Goal: Task Accomplishment & Management: Use online tool/utility

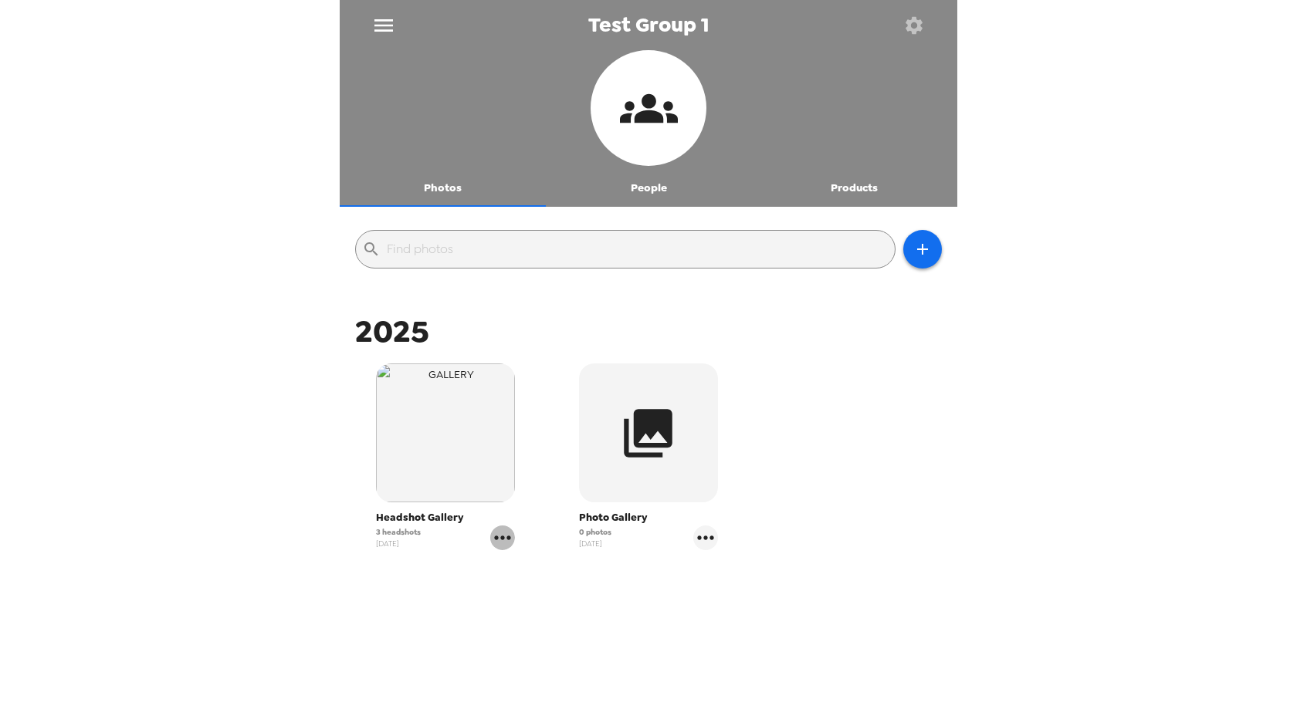
click at [495, 536] on icon "gallery menu" at bounding box center [502, 538] width 25 height 25
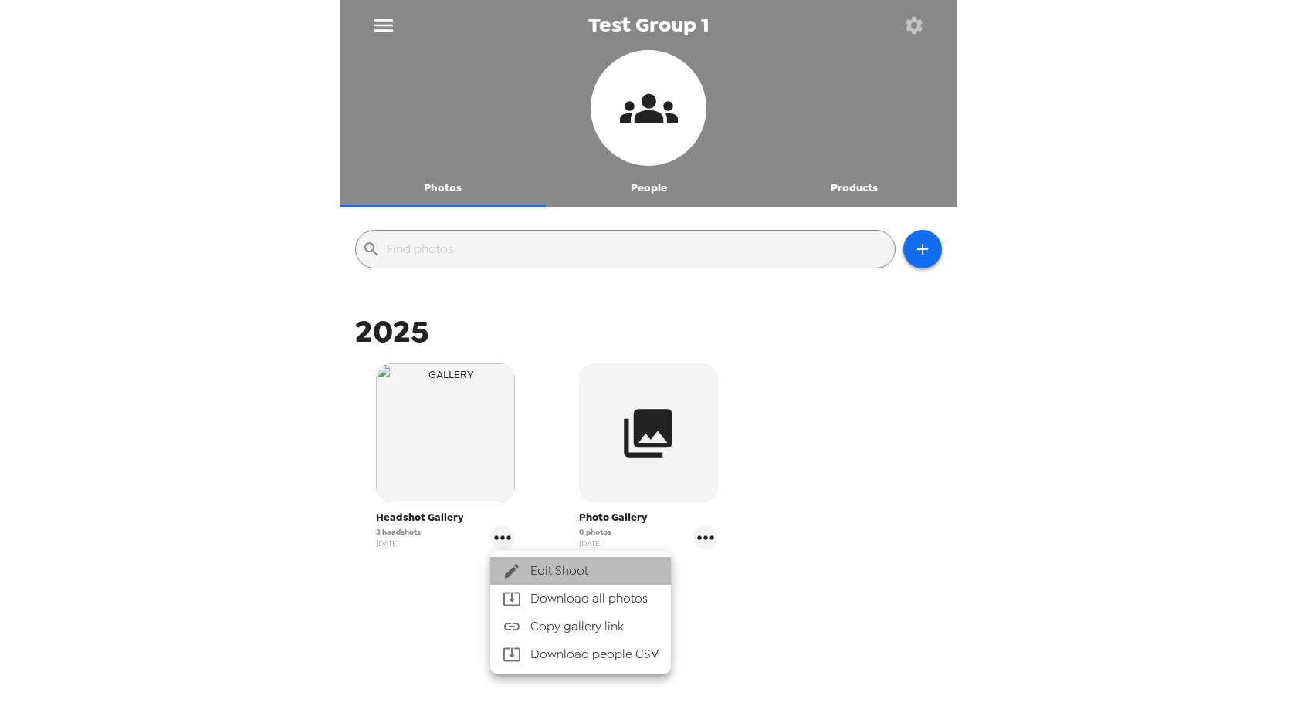
click at [580, 577] on span "Edit Shoot" at bounding box center [594, 571] width 128 height 19
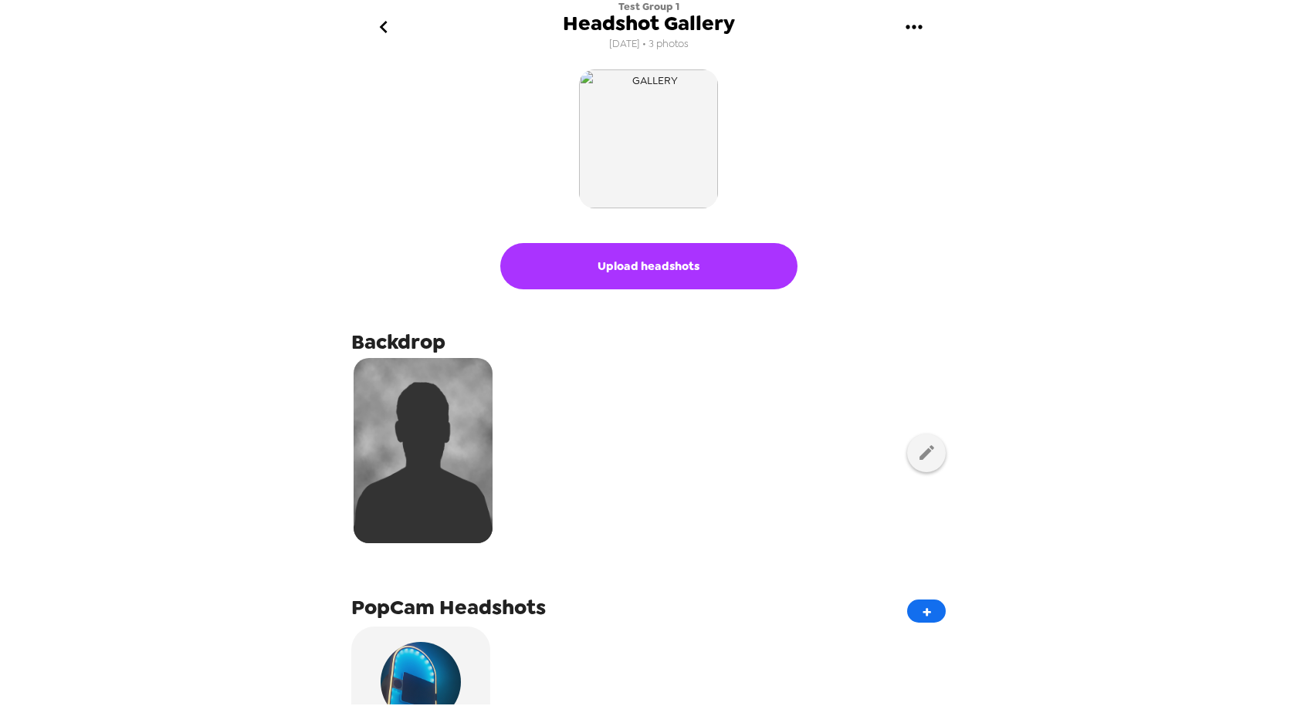
scroll to position [350, 0]
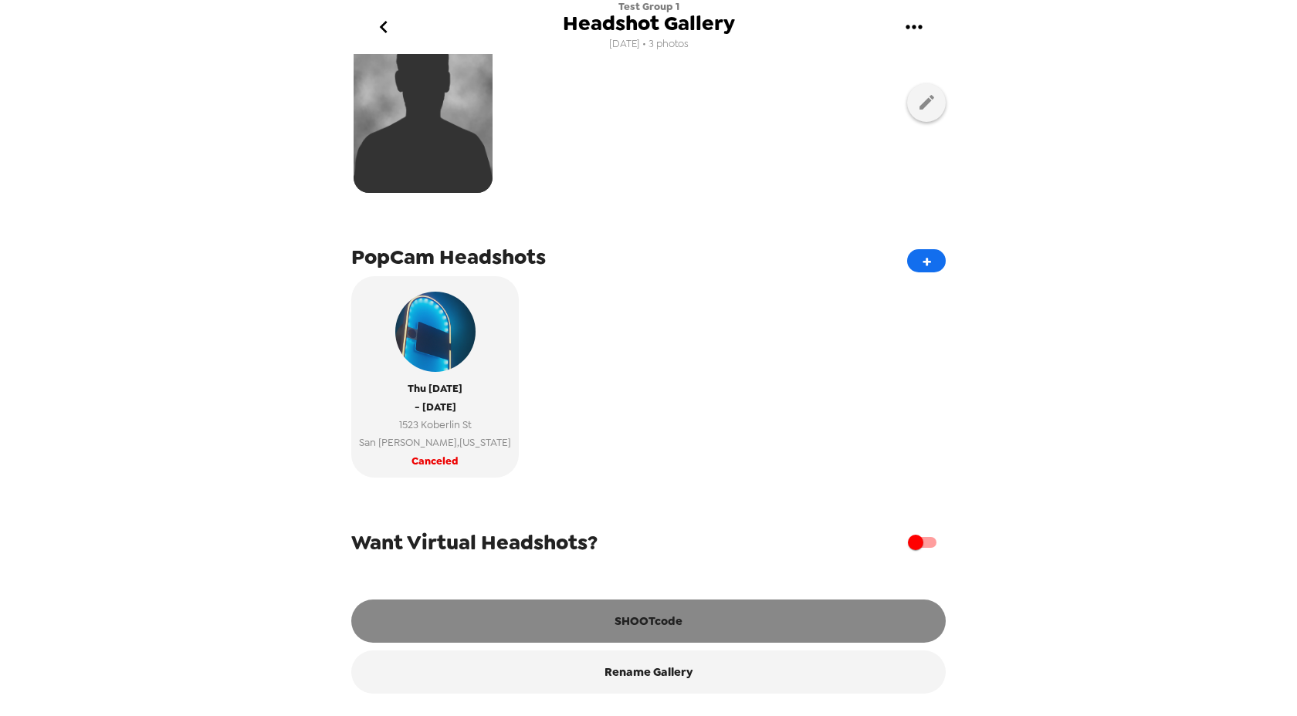
click at [670, 626] on button "SHOOTcode" at bounding box center [648, 621] width 594 height 43
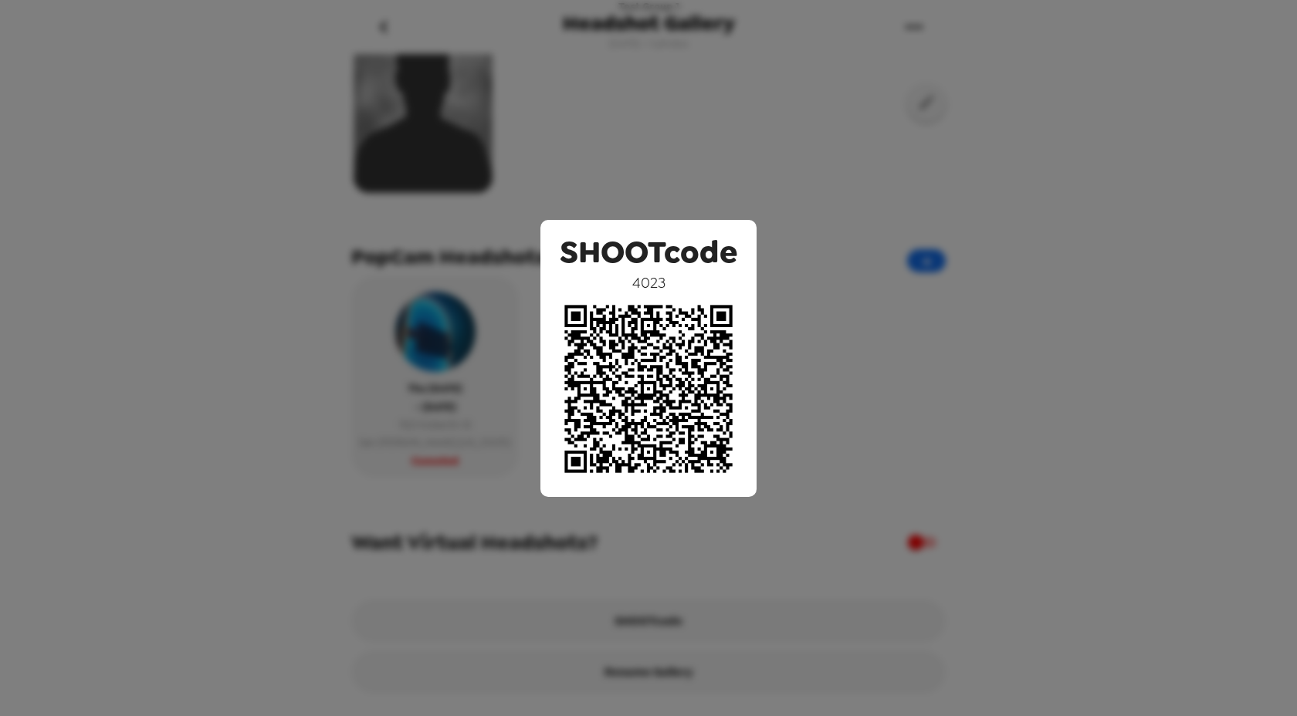
click at [1109, 85] on div "SHOOTcode 4023" at bounding box center [648, 358] width 1297 height 716
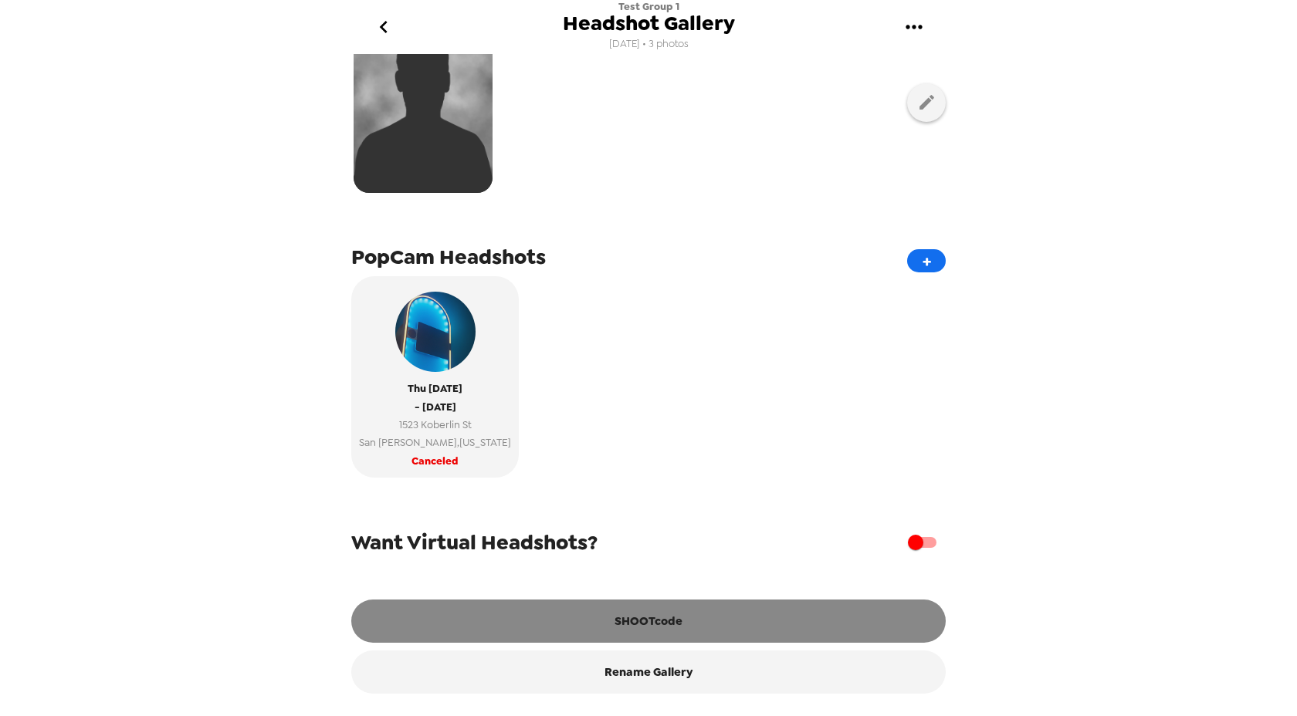
click at [681, 622] on button "SHOOTcode" at bounding box center [648, 621] width 594 height 43
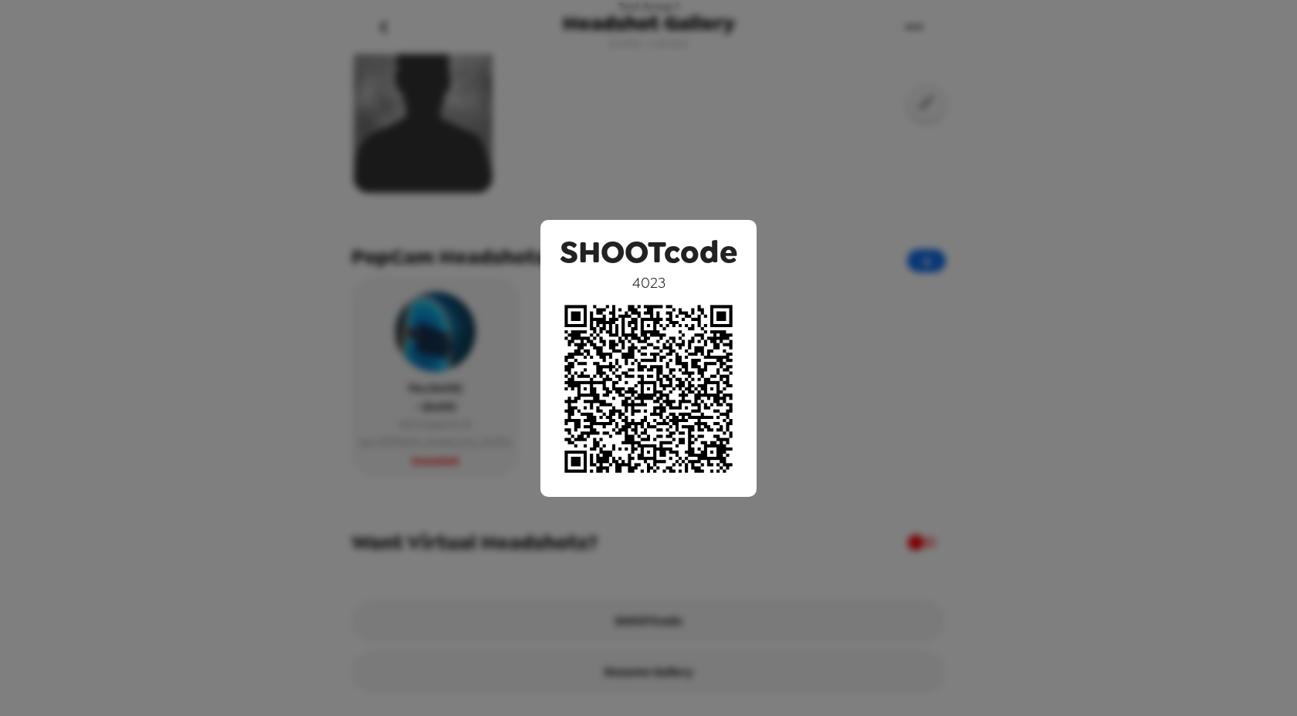
click at [616, 133] on div "SHOOTcode 4023" at bounding box center [648, 358] width 1297 height 716
